Goal: Task Accomplishment & Management: Complete application form

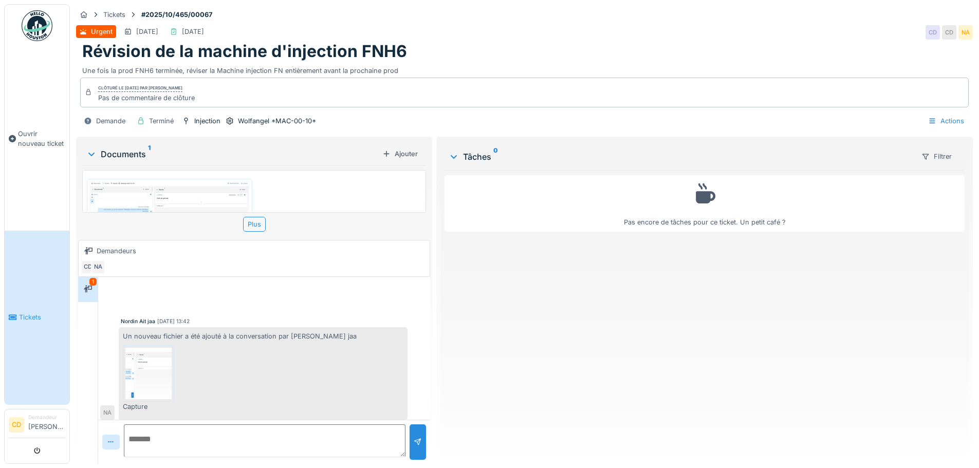
scroll to position [5, 0]
click at [161, 361] on img at bounding box center [148, 368] width 46 height 51
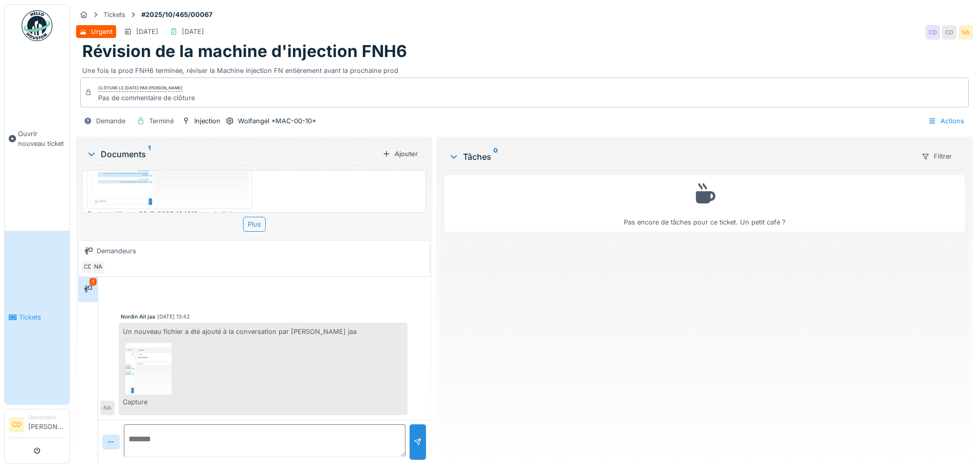
scroll to position [49, 0]
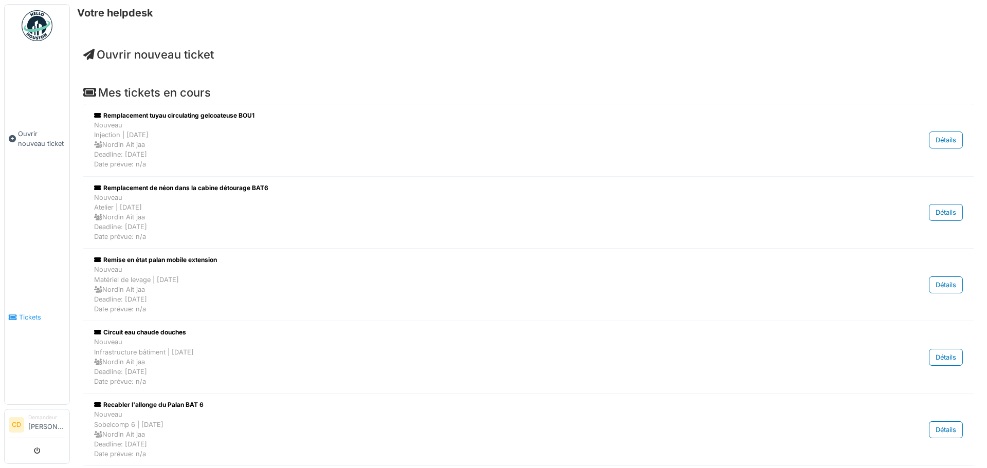
click at [31, 322] on link "Tickets" at bounding box center [37, 318] width 65 height 174
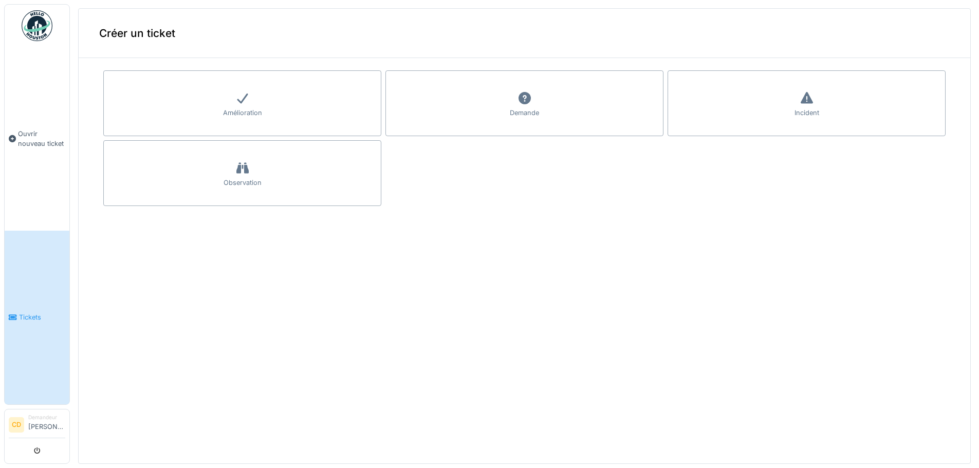
click at [28, 312] on span "Tickets" at bounding box center [42, 317] width 46 height 10
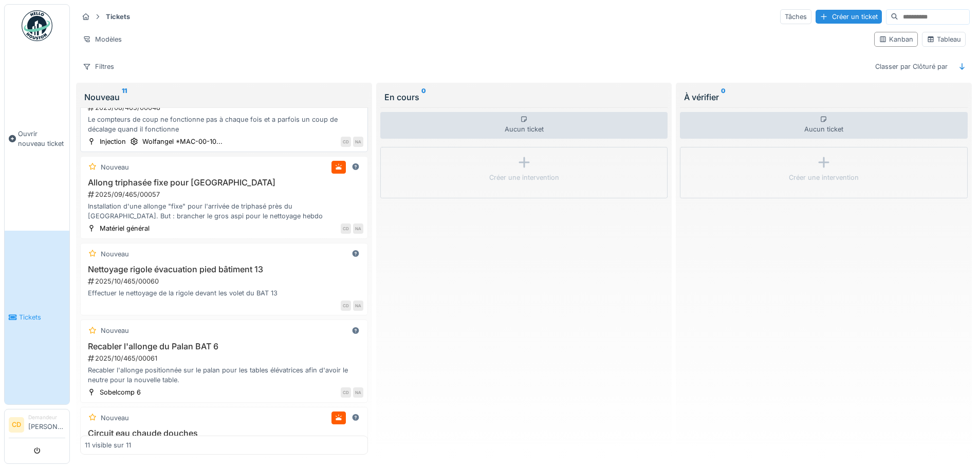
scroll to position [219, 0]
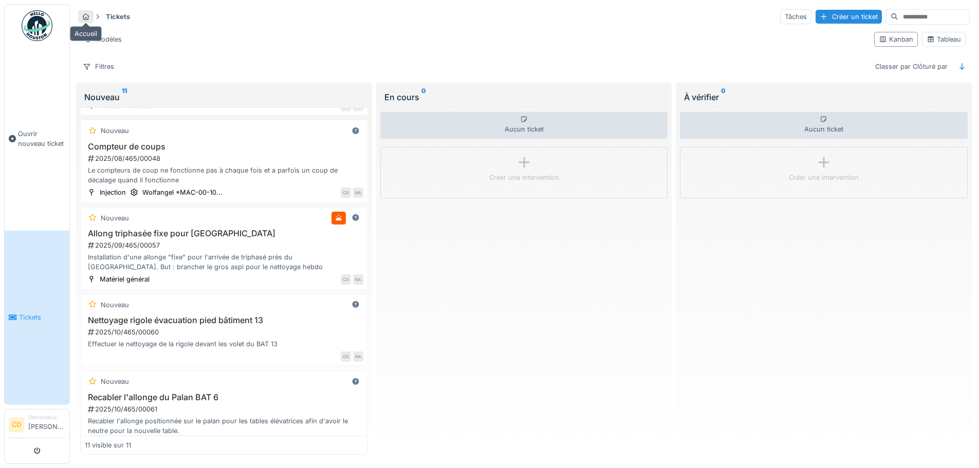
click at [87, 21] on div at bounding box center [86, 17] width 8 height 10
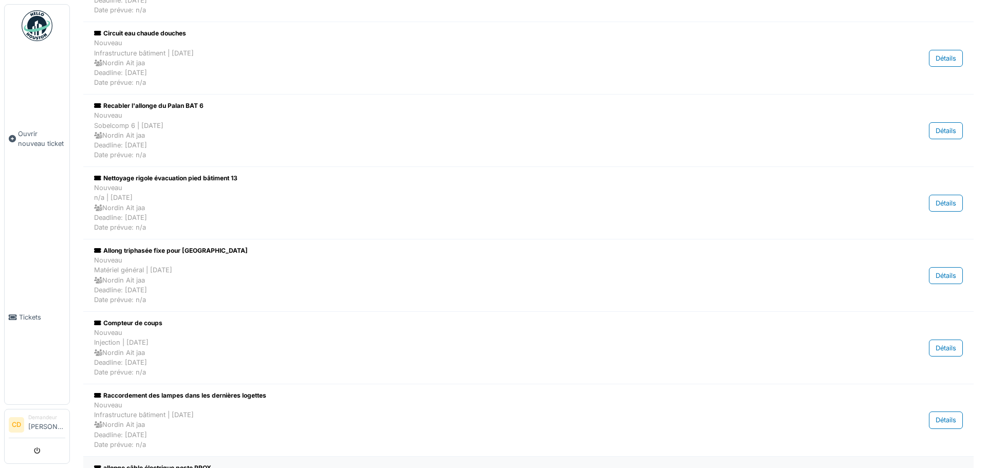
scroll to position [293, 0]
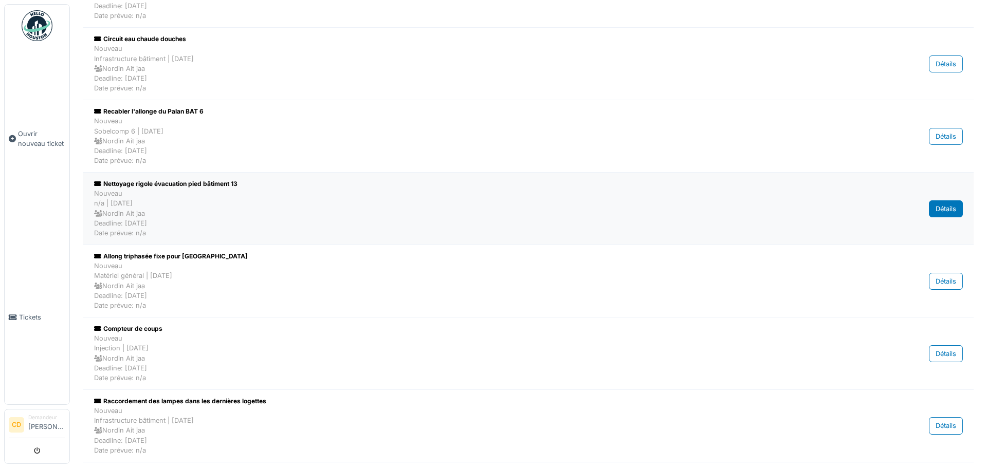
click at [929, 209] on div "Détails" at bounding box center [946, 208] width 34 height 17
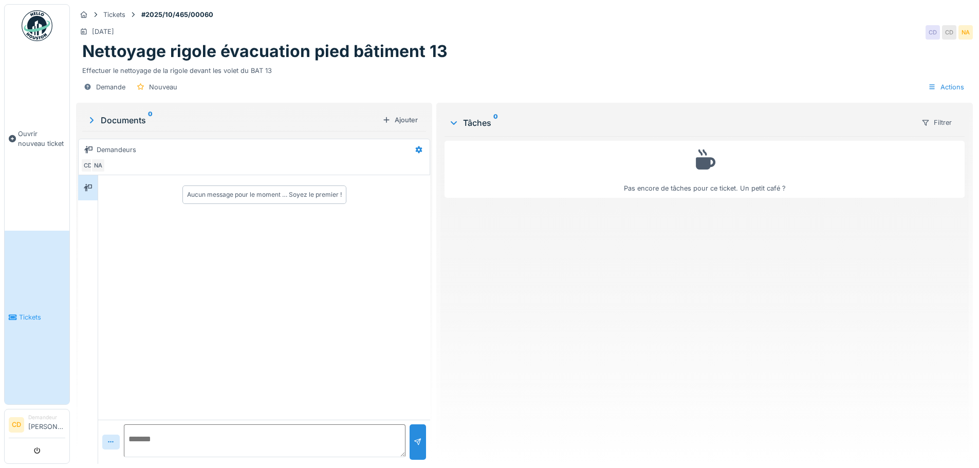
click at [23, 299] on link "Tickets" at bounding box center [37, 318] width 65 height 174
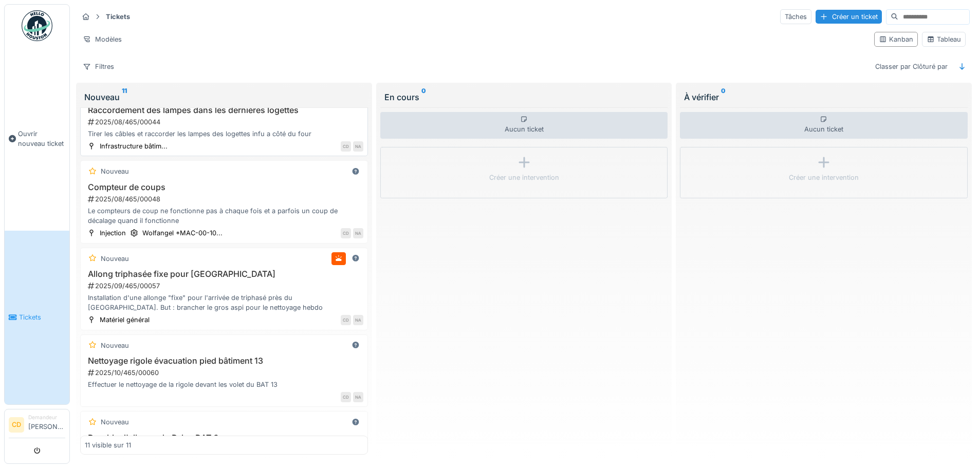
scroll to position [206, 0]
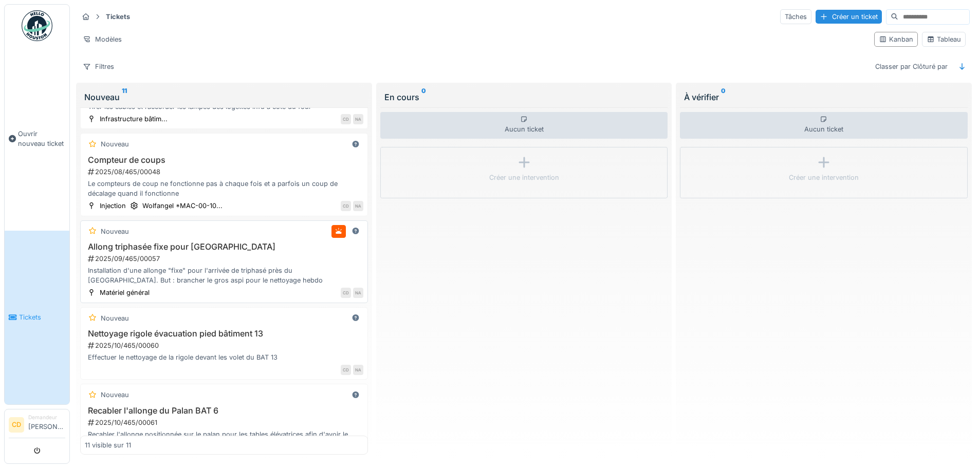
click at [171, 259] on div "2025/09/465/00057" at bounding box center [225, 259] width 276 height 10
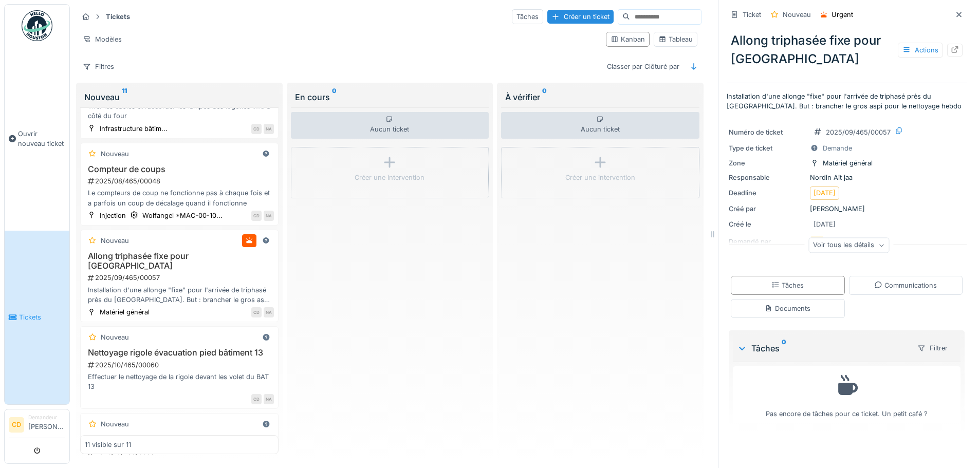
scroll to position [8, 0]
click at [846, 241] on div "Voir tous les détails" at bounding box center [848, 245] width 81 height 15
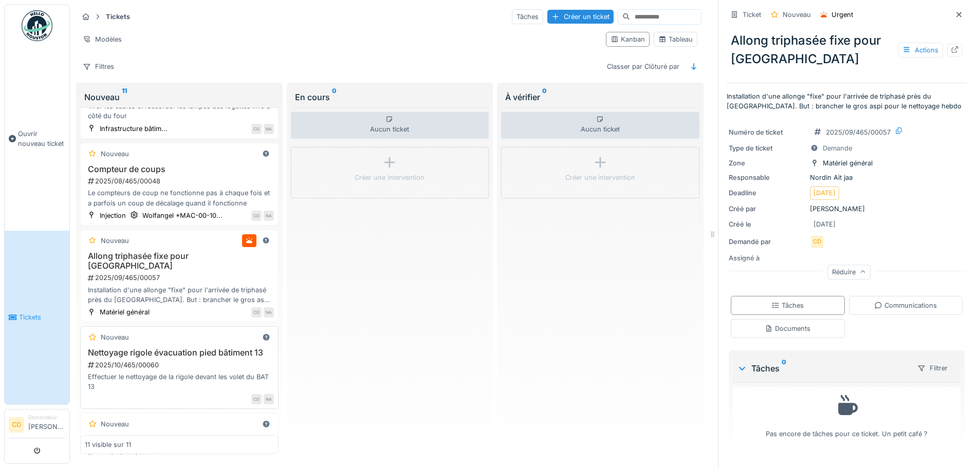
click at [136, 331] on div "Nouveau" at bounding box center [179, 337] width 189 height 13
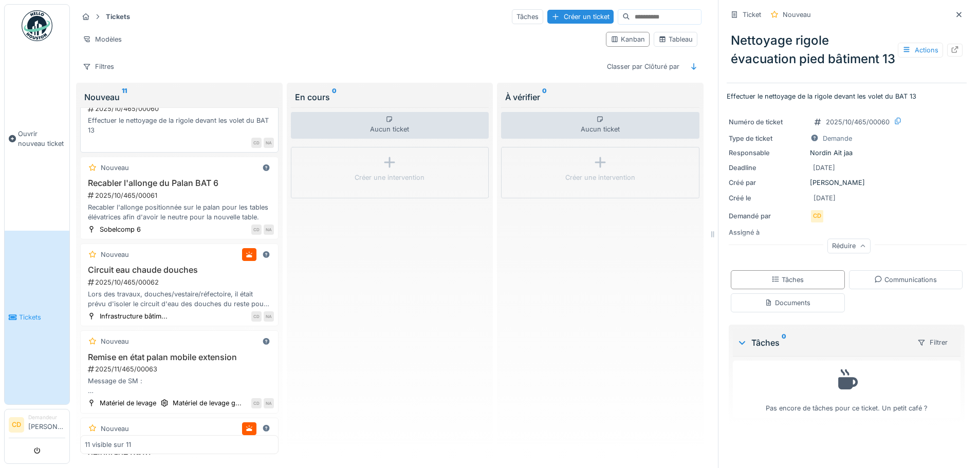
scroll to position [473, 0]
click at [164, 191] on div "2025/10/465/00061" at bounding box center [180, 195] width 187 height 10
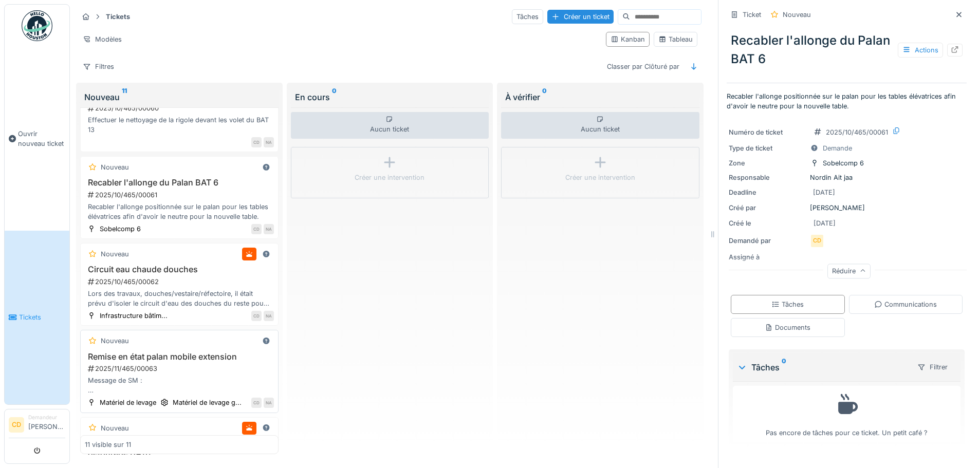
click at [140, 364] on div "2025/11/465/00063" at bounding box center [180, 369] width 187 height 10
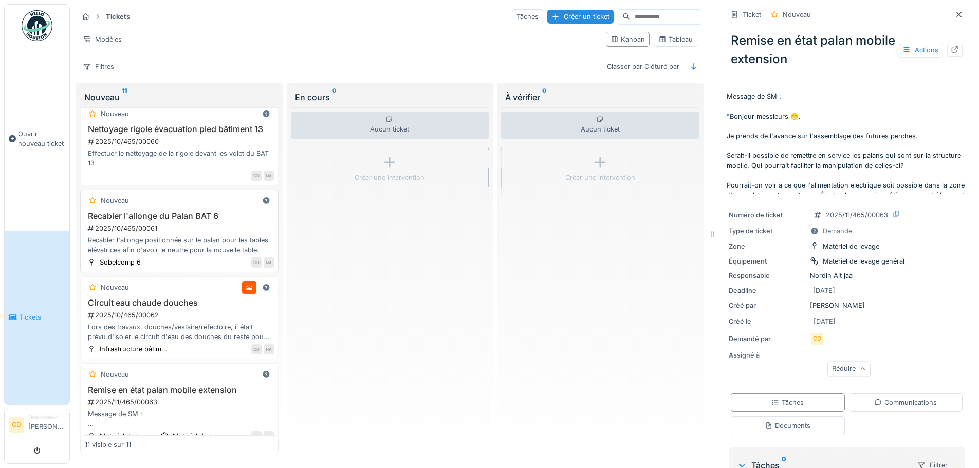
scroll to position [421, 0]
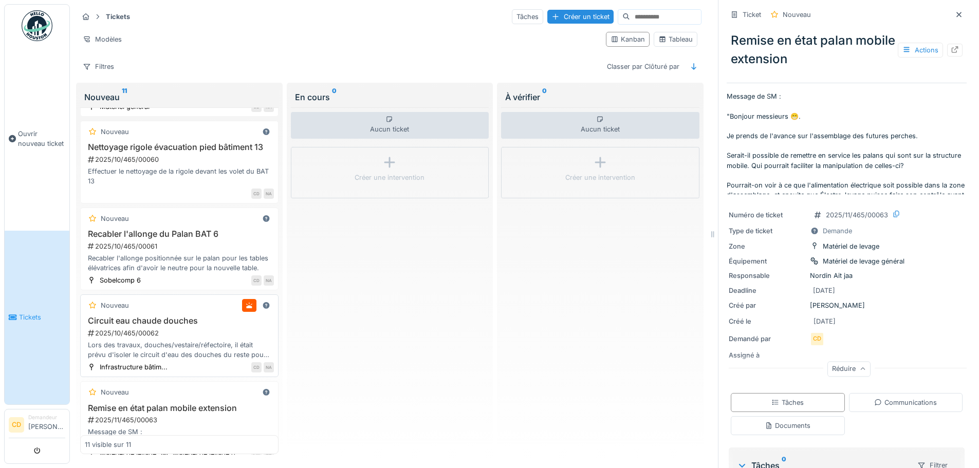
click at [160, 328] on div "2025/10/465/00062" at bounding box center [180, 333] width 187 height 10
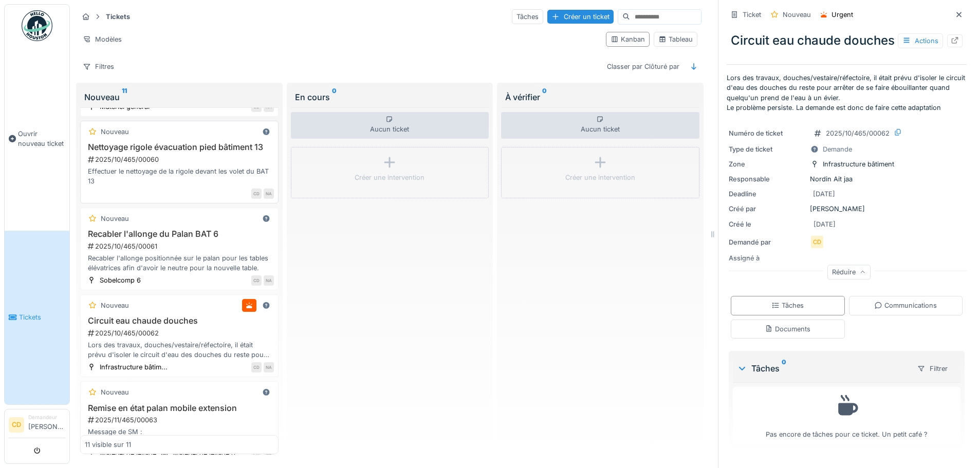
click at [149, 166] on div "Effectuer le nettoyage de la rigole devant les volet du BAT 13" at bounding box center [179, 176] width 189 height 20
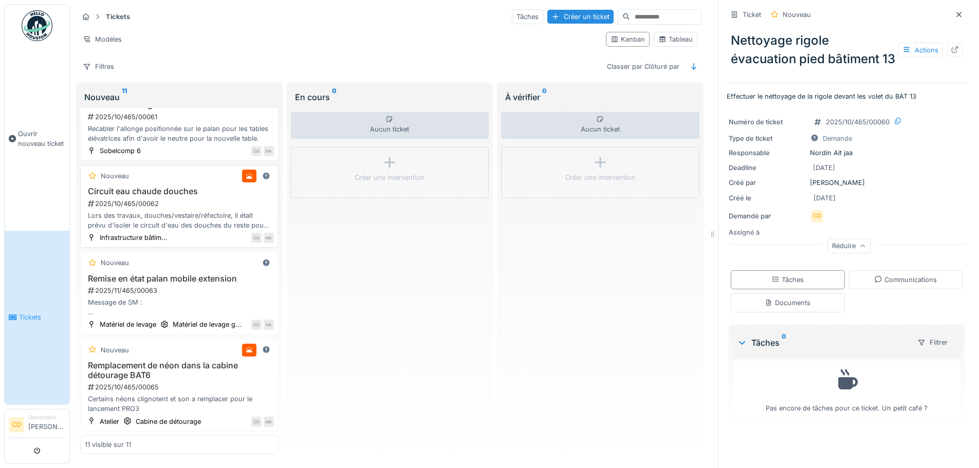
scroll to position [661, 0]
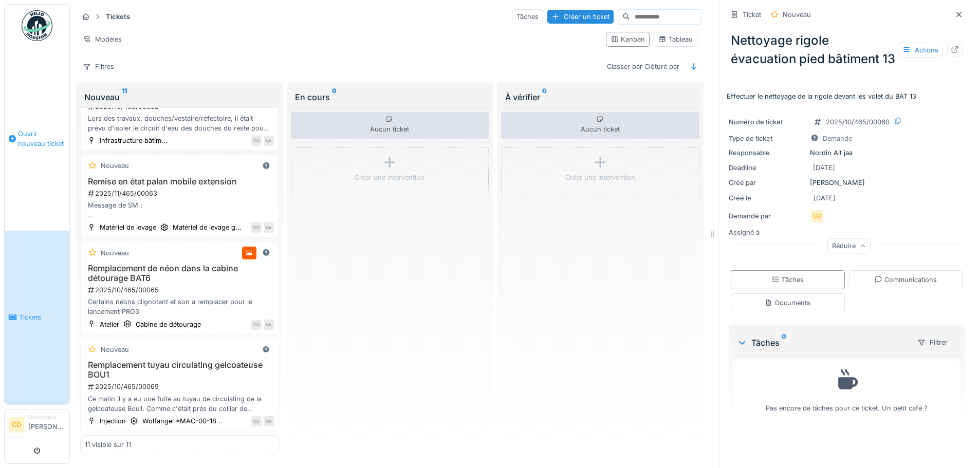
click at [22, 131] on span "Ouvrir nouveau ticket" at bounding box center [41, 139] width 47 height 20
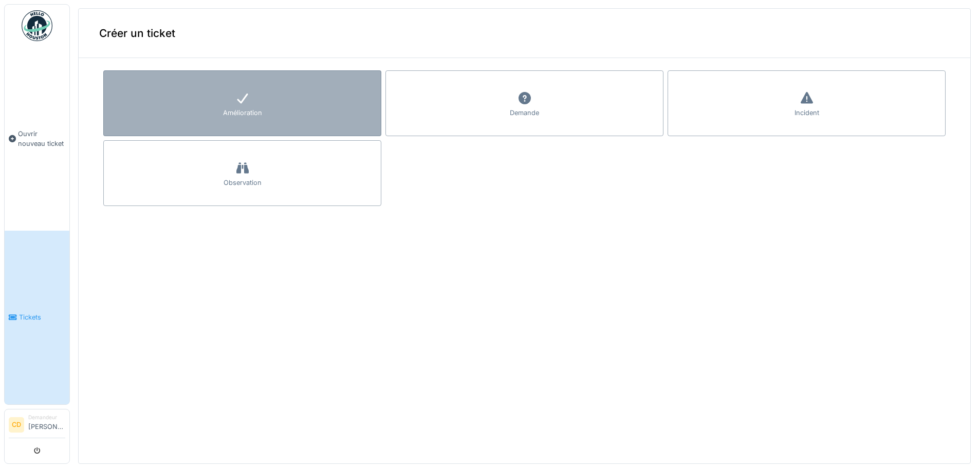
click at [292, 94] on div "Amélioration" at bounding box center [242, 103] width 278 height 66
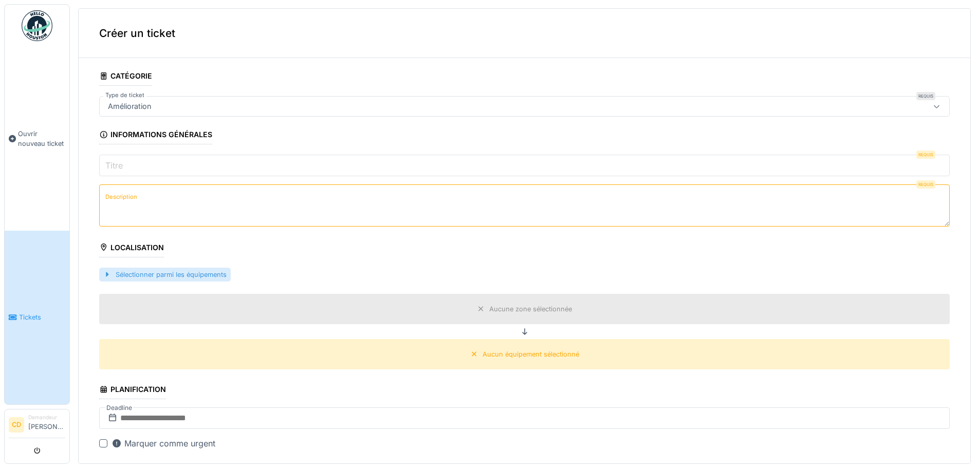
click at [107, 275] on div at bounding box center [107, 275] width 8 height 10
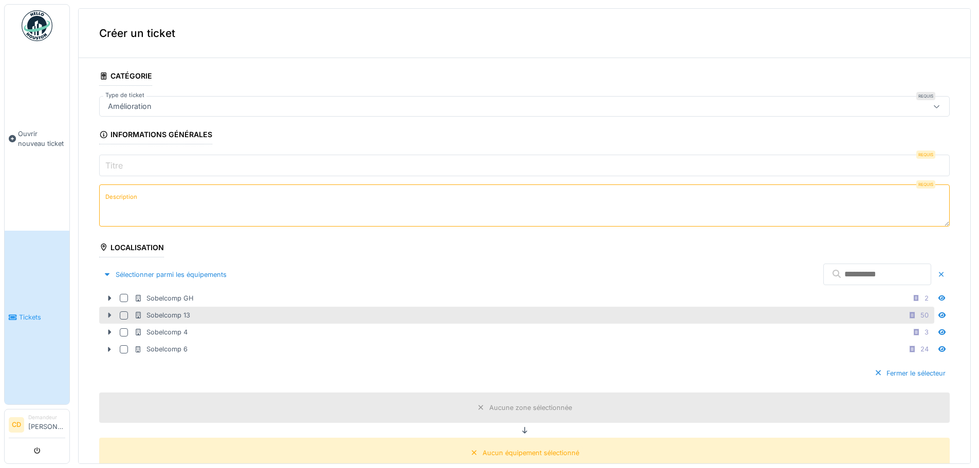
click at [108, 316] on icon at bounding box center [109, 315] width 3 height 5
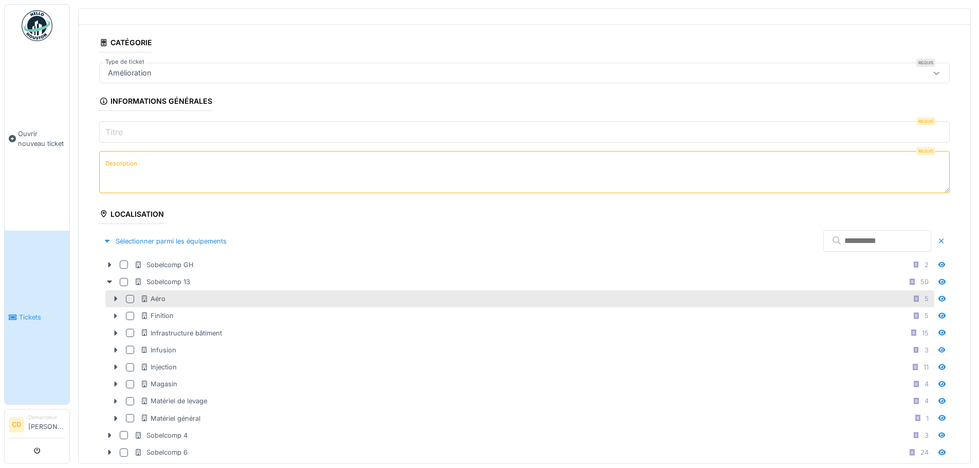
scroll to position [51, 0]
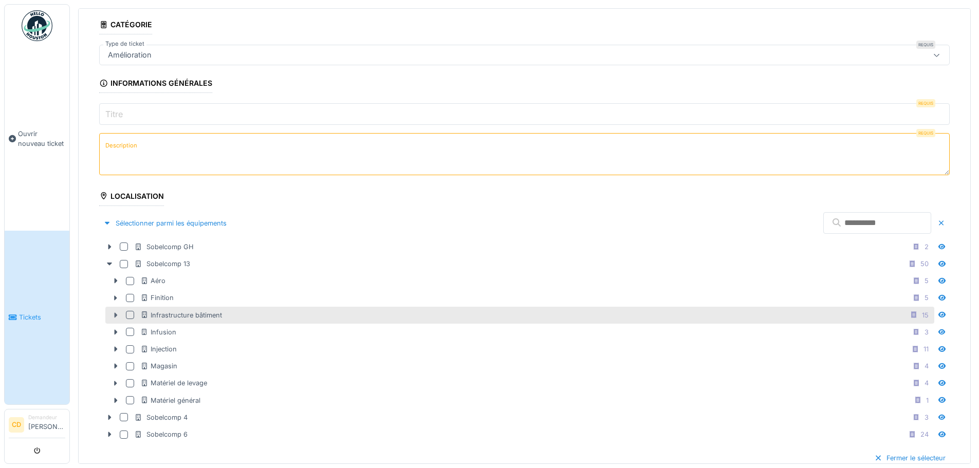
click at [117, 314] on icon at bounding box center [116, 315] width 8 height 7
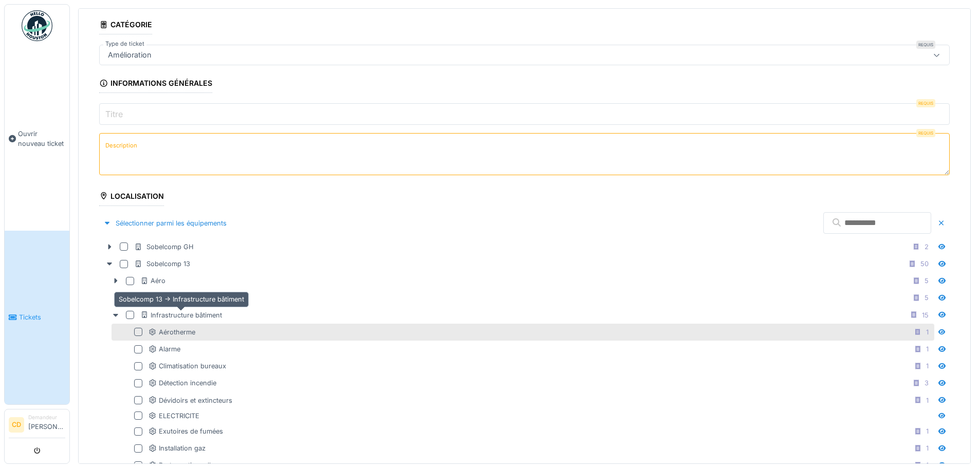
scroll to position [103, 0]
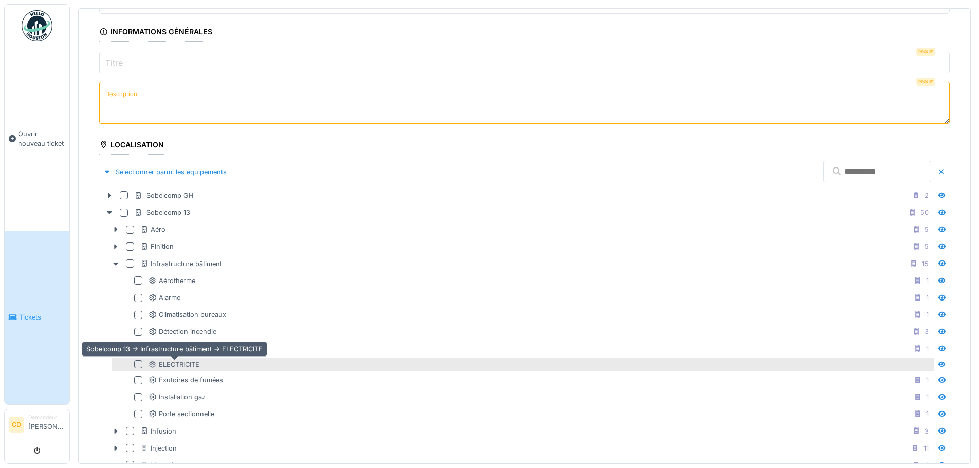
click at [199, 366] on div "ELECTRICITE" at bounding box center [174, 365] width 51 height 10
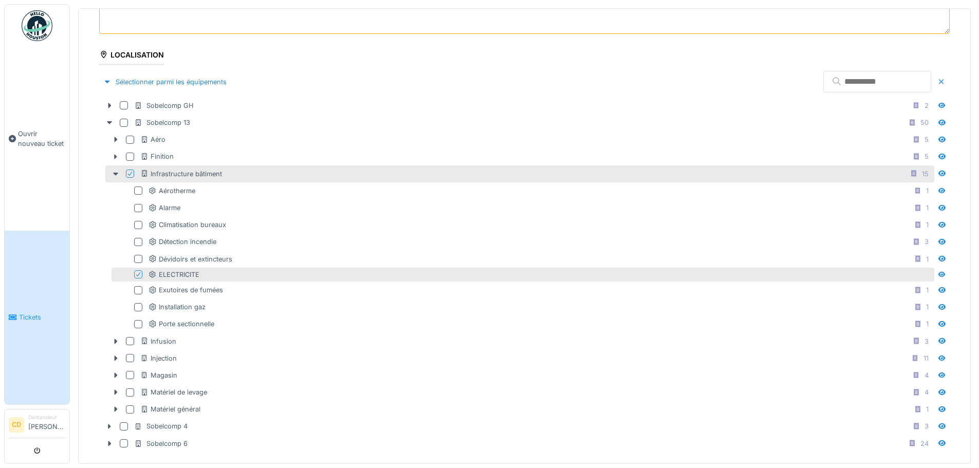
scroll to position [0, 0]
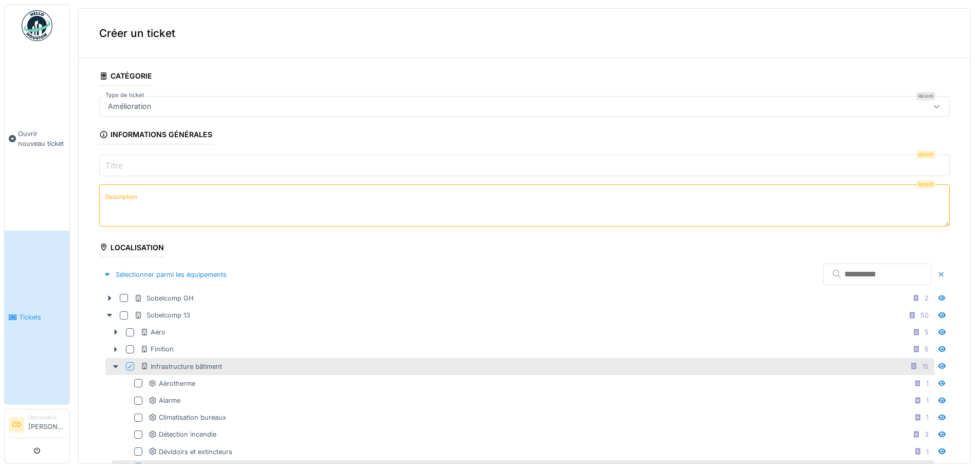
click at [131, 168] on input "Titre" at bounding box center [524, 166] width 850 height 22
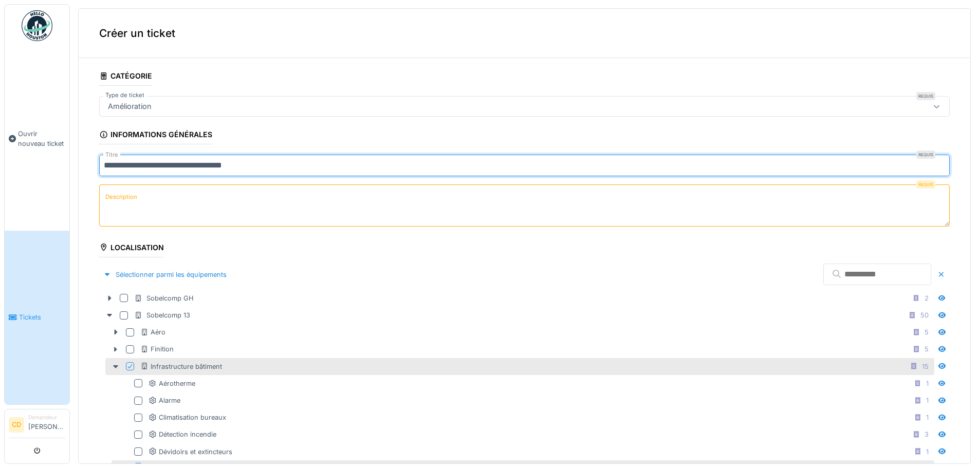
type input "**********"
click at [147, 210] on textarea "Description" at bounding box center [524, 205] width 850 height 42
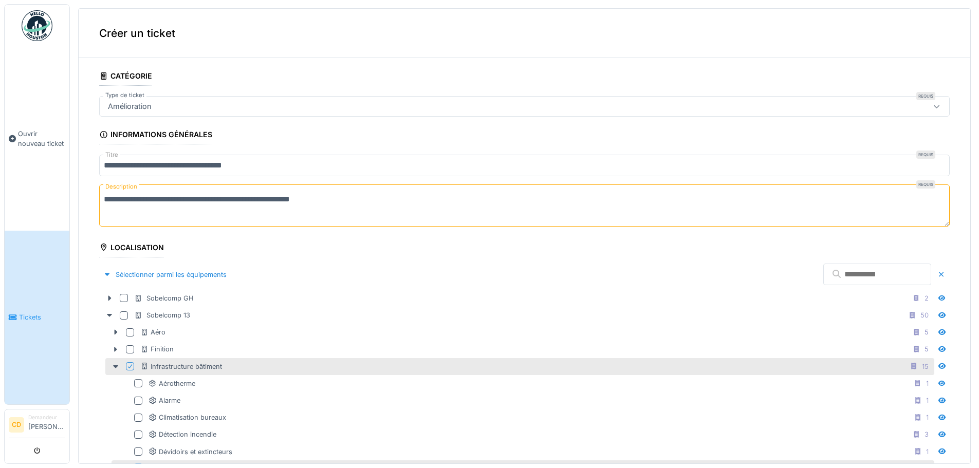
click at [118, 198] on textarea "**********" at bounding box center [524, 205] width 850 height 42
click at [103, 199] on textarea "**********" at bounding box center [524, 205] width 850 height 42
click at [403, 206] on textarea "**********" at bounding box center [524, 205] width 850 height 42
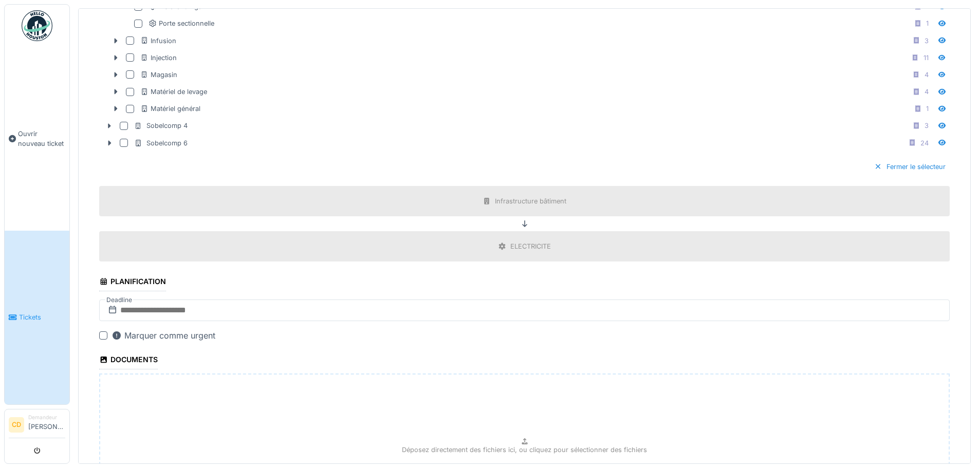
scroll to position [617, 0]
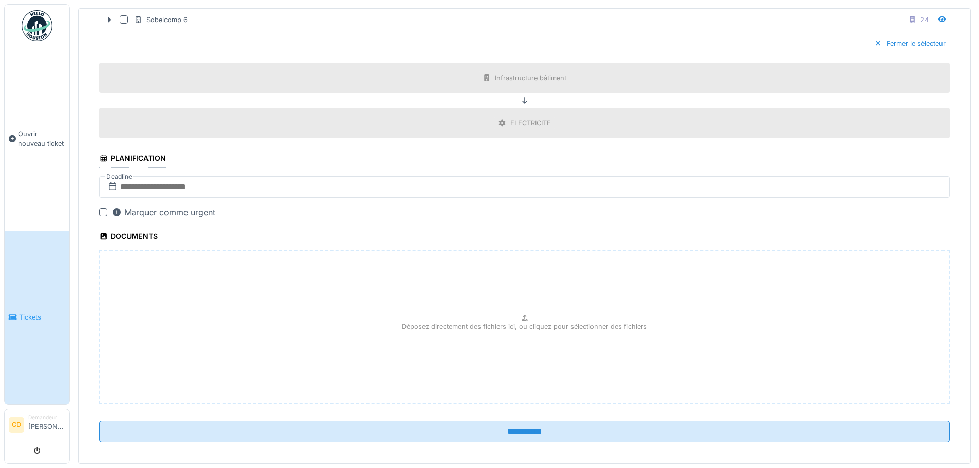
type textarea "**********"
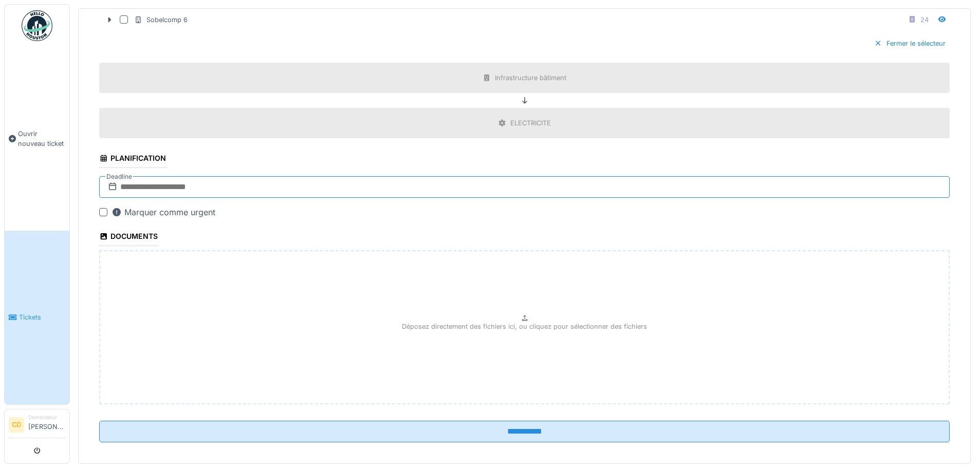
click at [140, 182] on input "text" at bounding box center [524, 187] width 850 height 22
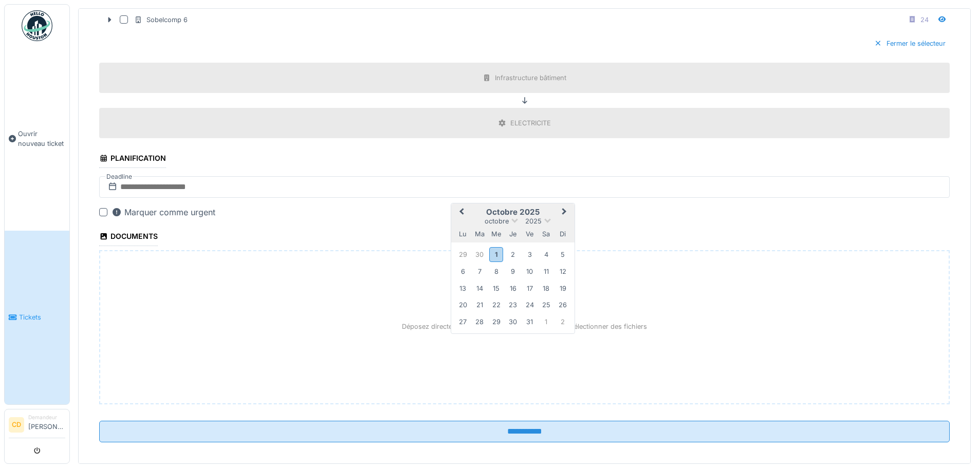
click at [564, 211] on span "Next Month" at bounding box center [564, 212] width 0 height 12
click at [547, 287] on div "15" at bounding box center [546, 288] width 14 height 14
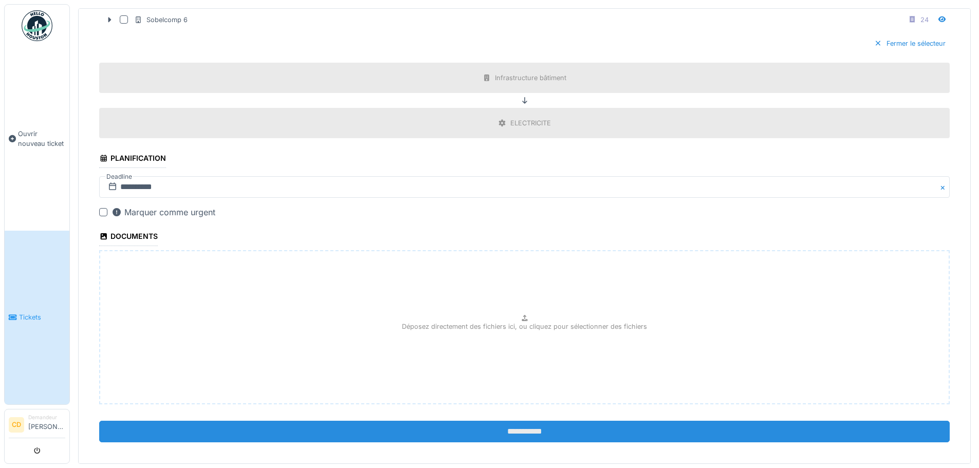
click at [470, 430] on input "**********" at bounding box center [524, 432] width 850 height 22
